Goal: Find specific page/section: Find specific page/section

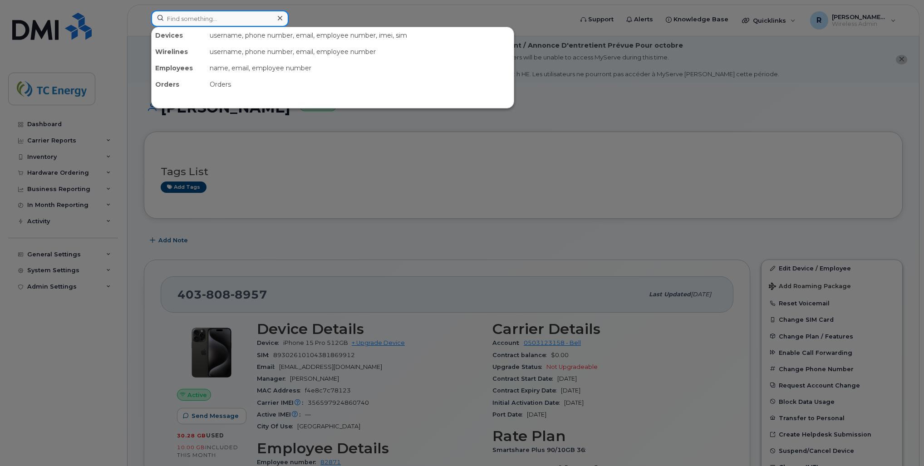
click at [256, 21] on input at bounding box center [219, 18] width 137 height 16
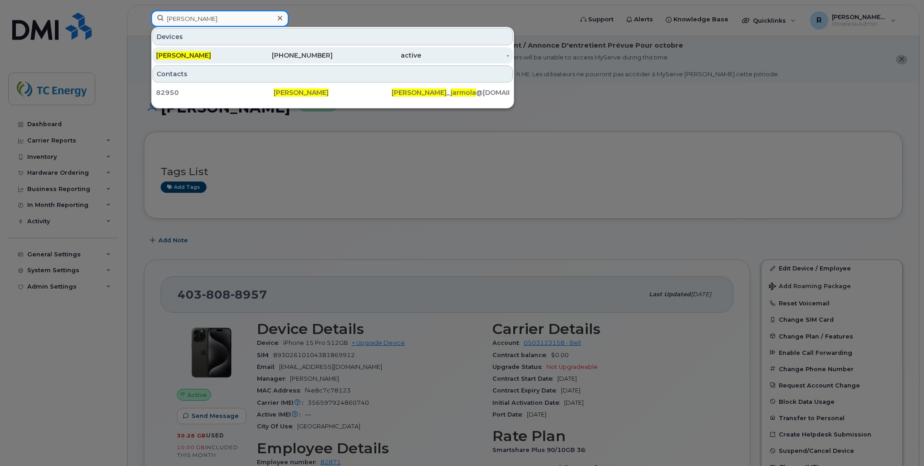
type input "peter jarmola"
click at [232, 48] on div "Peter Jarmola" at bounding box center [200, 55] width 88 height 16
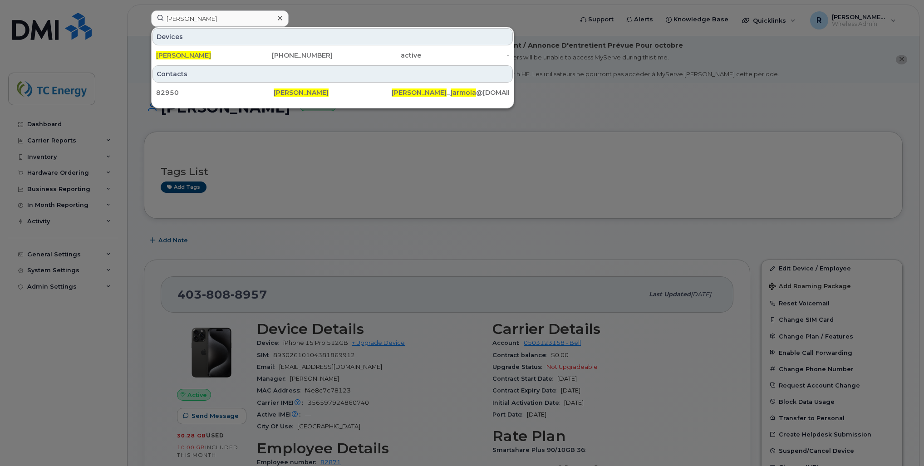
click at [328, 163] on div at bounding box center [462, 233] width 924 height 466
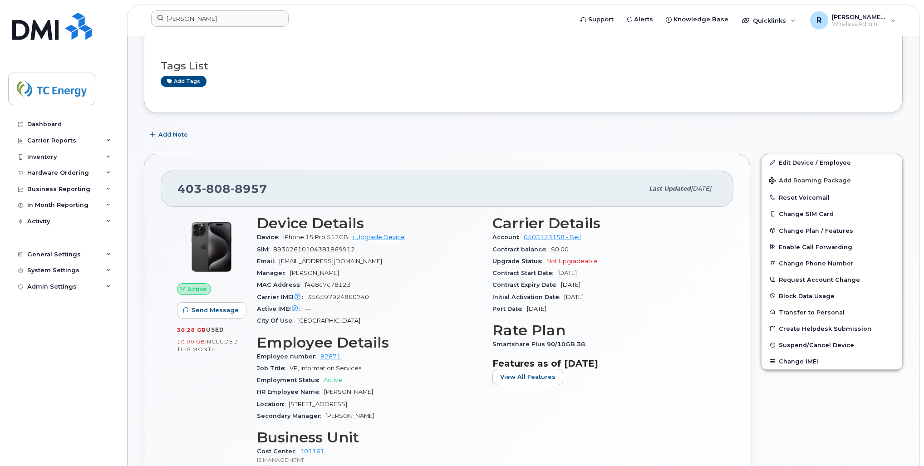
scroll to position [109, 0]
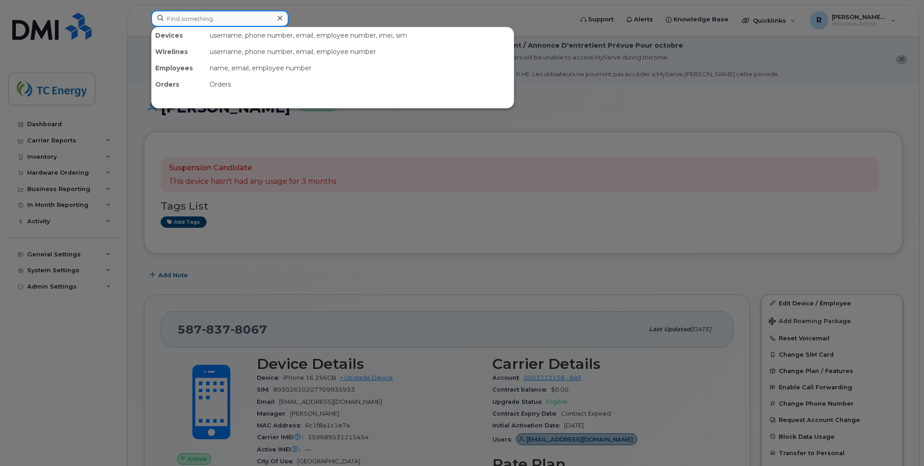
click at [250, 16] on input at bounding box center [219, 18] width 137 height 16
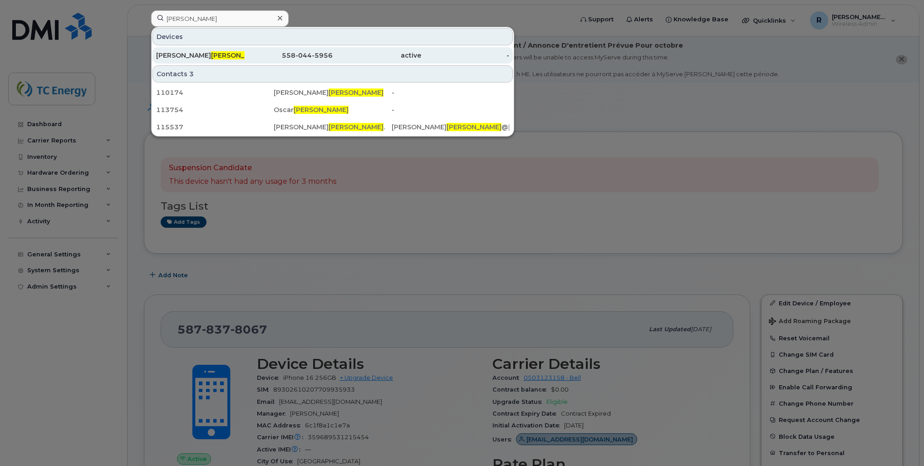
click at [231, 51] on div "Cesar Roberto Aviles" at bounding box center [200, 55] width 88 height 9
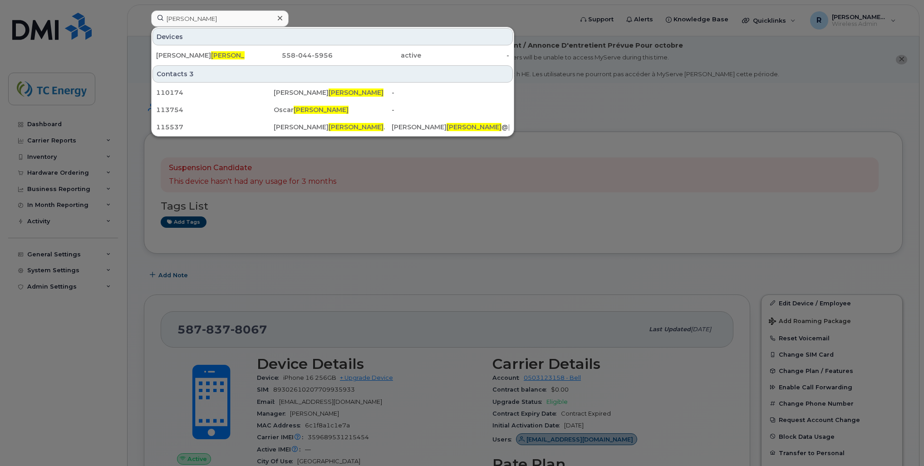
click at [399, 220] on div at bounding box center [462, 233] width 924 height 466
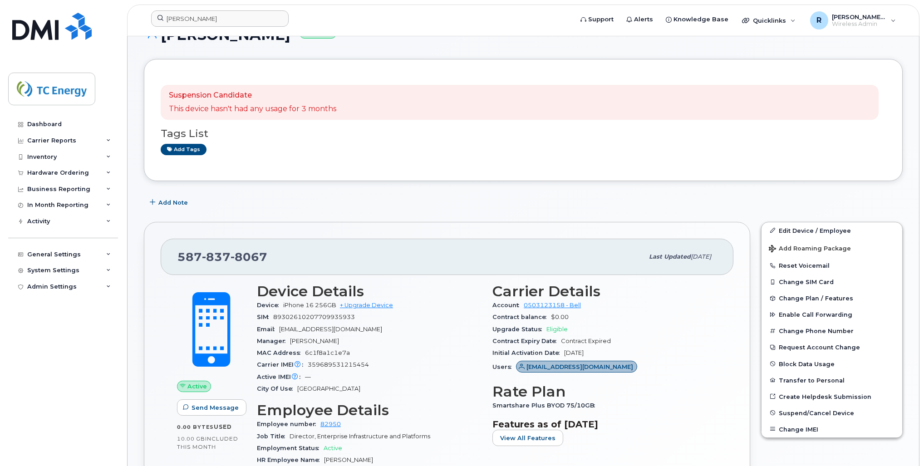
scroll to position [145, 0]
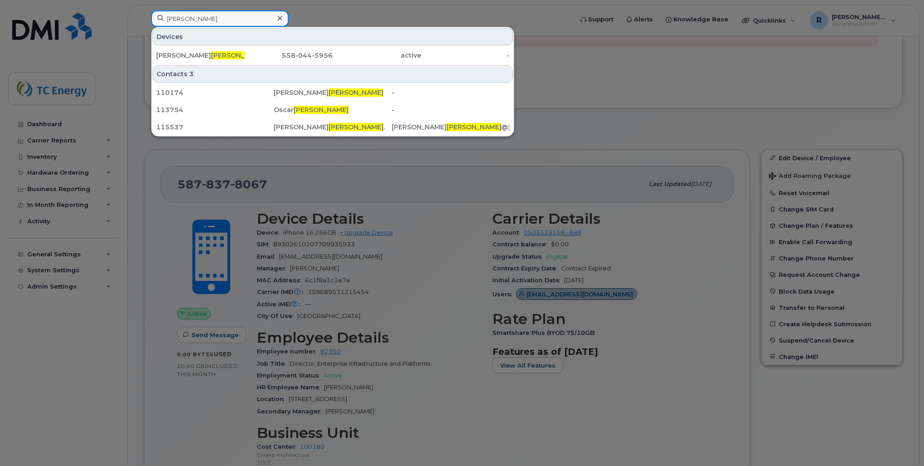
click at [240, 15] on input "aviles" at bounding box center [219, 18] width 137 height 16
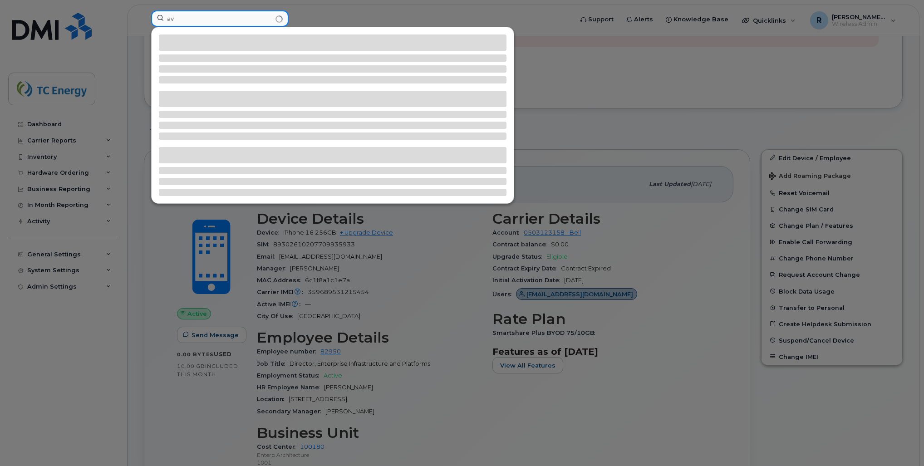
type input "a"
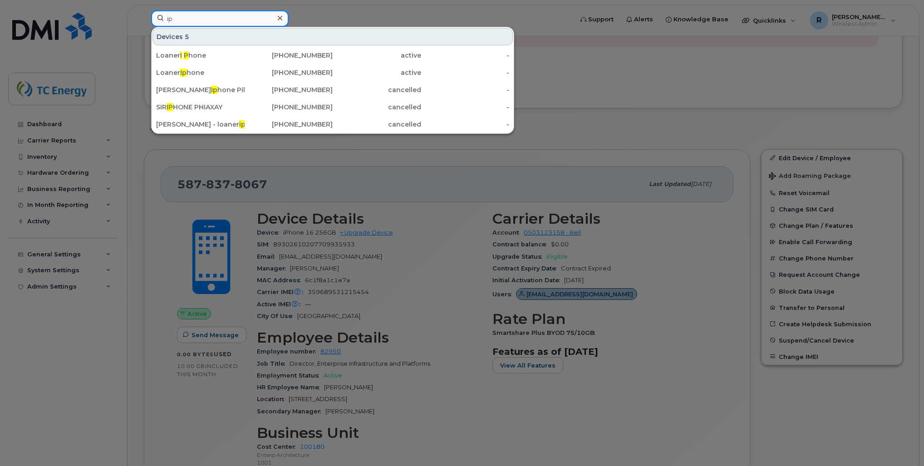
type input "i"
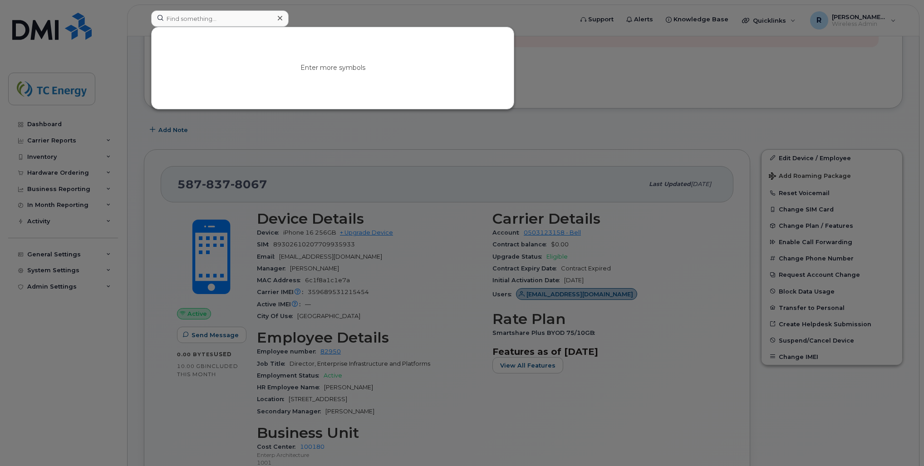
click at [47, 127] on div at bounding box center [462, 233] width 924 height 466
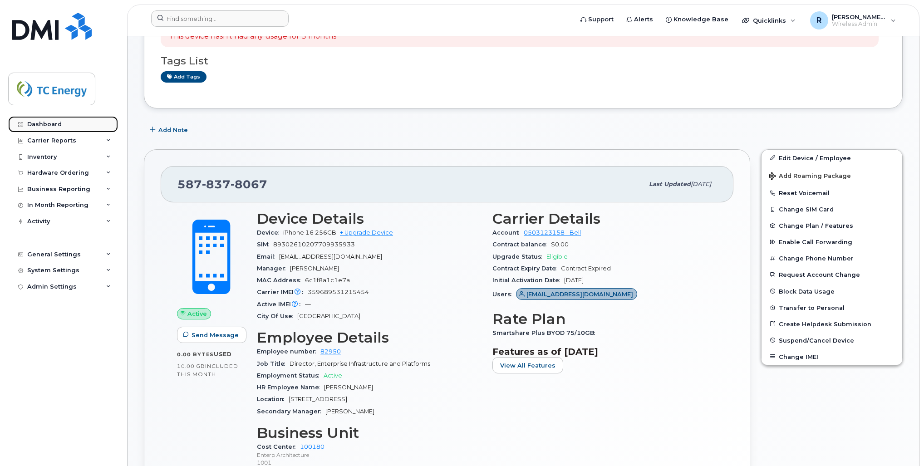
click at [47, 126] on div "Dashboard" at bounding box center [44, 124] width 34 height 7
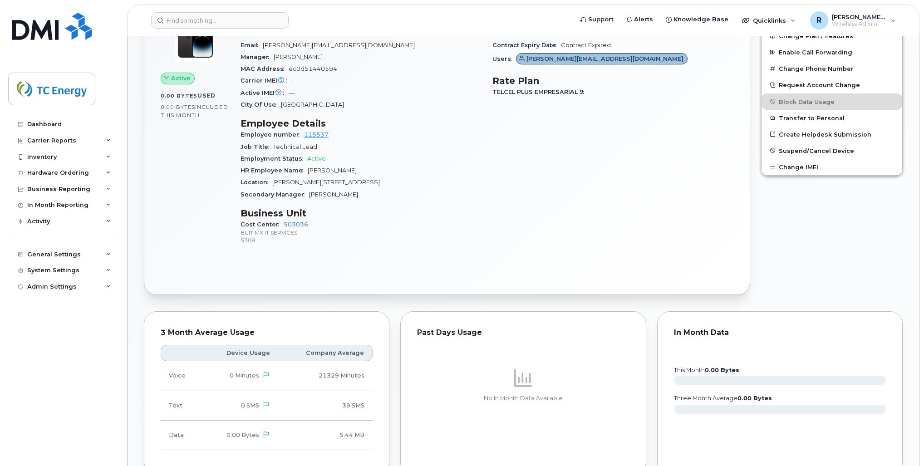
scroll to position [290, 0]
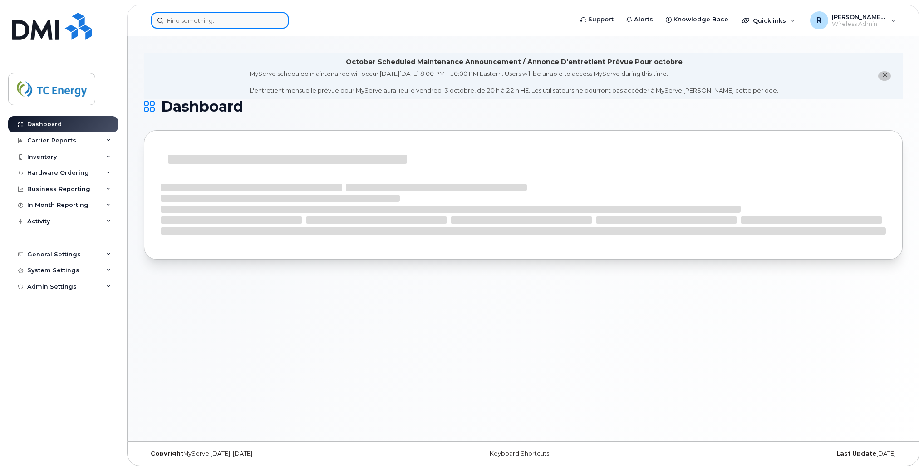
click at [227, 25] on input at bounding box center [219, 20] width 137 height 16
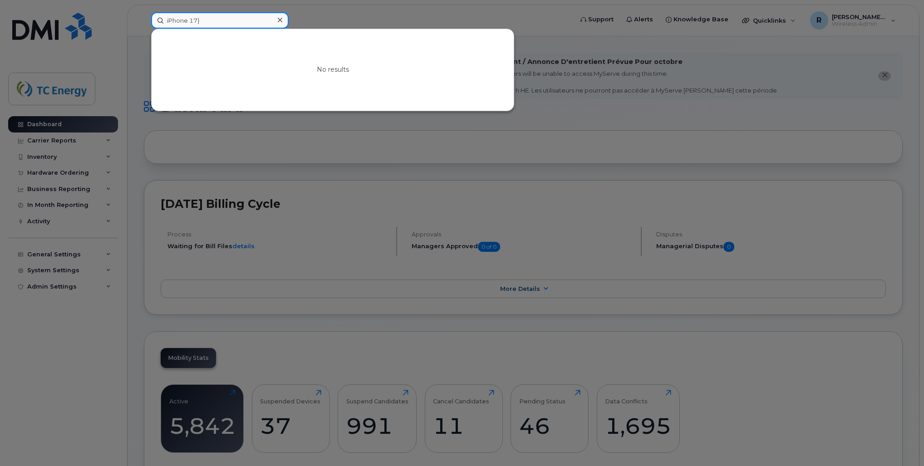
type input "iPhone 17}"
